Goal: Task Accomplishment & Management: Use online tool/utility

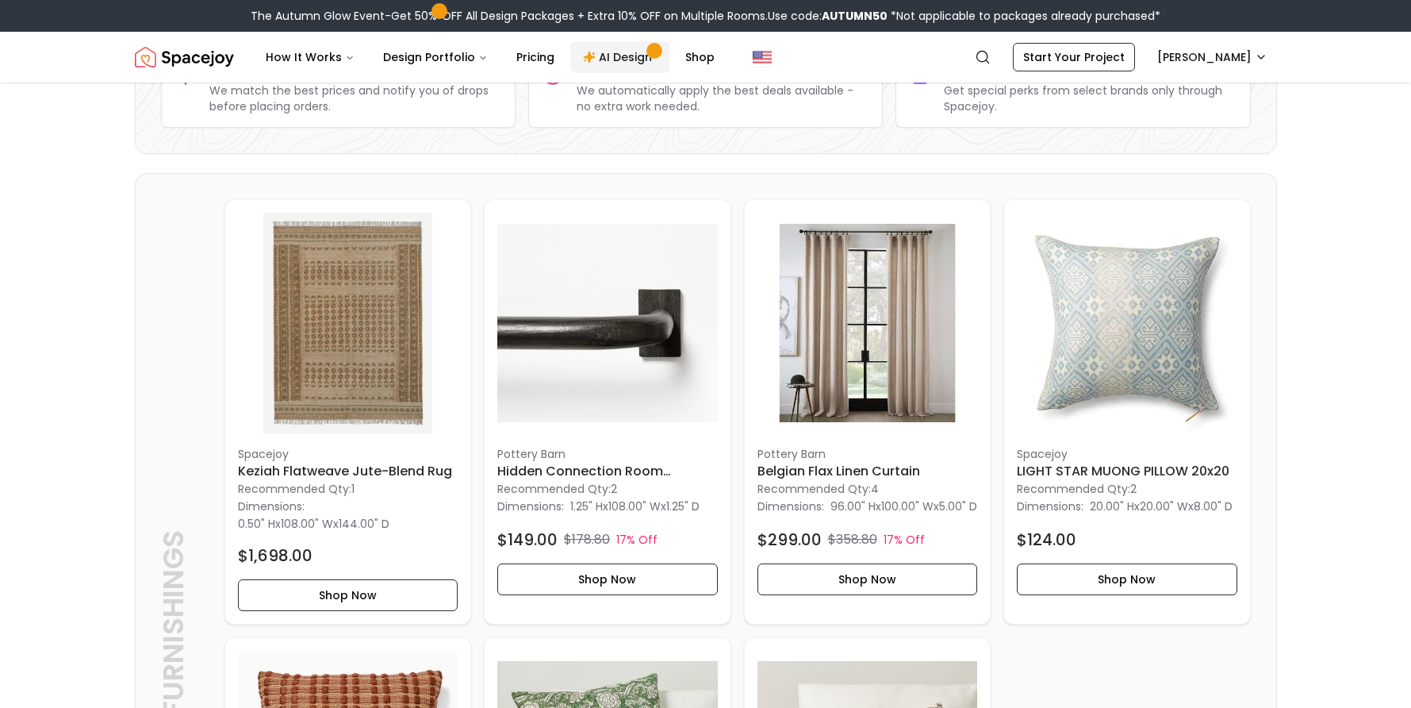
click at [608, 54] on link "AI Design" at bounding box center [619, 57] width 99 height 32
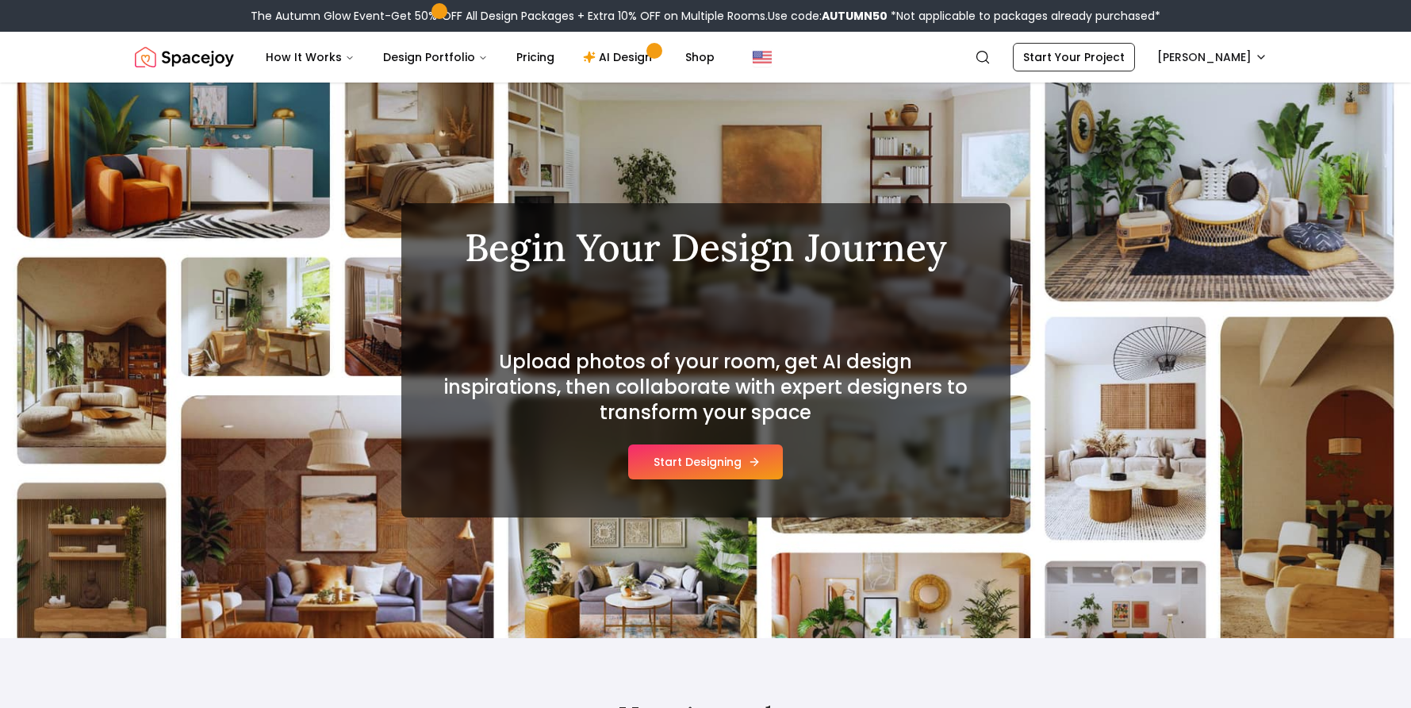
click at [689, 465] on button "Start Designing" at bounding box center [705, 461] width 155 height 35
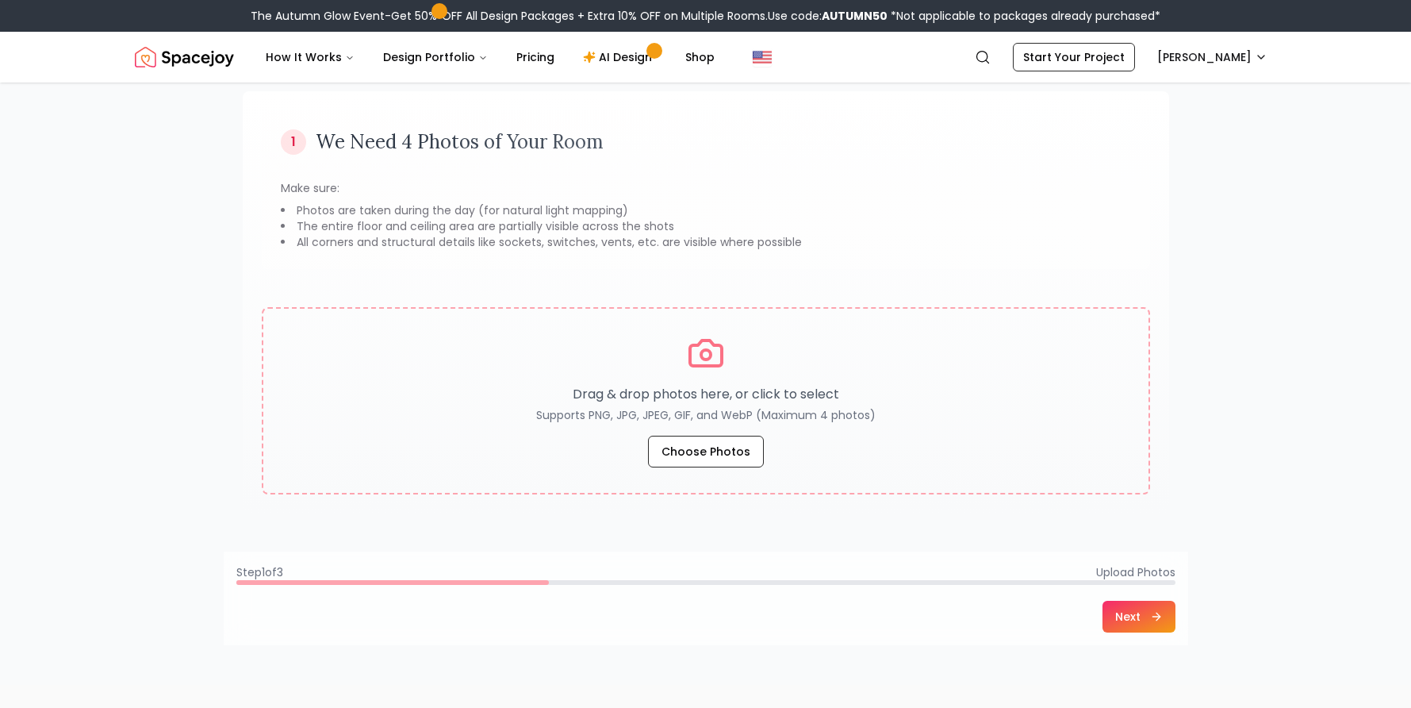
scroll to position [125, 0]
